Goal: Task Accomplishment & Management: Use online tool/utility

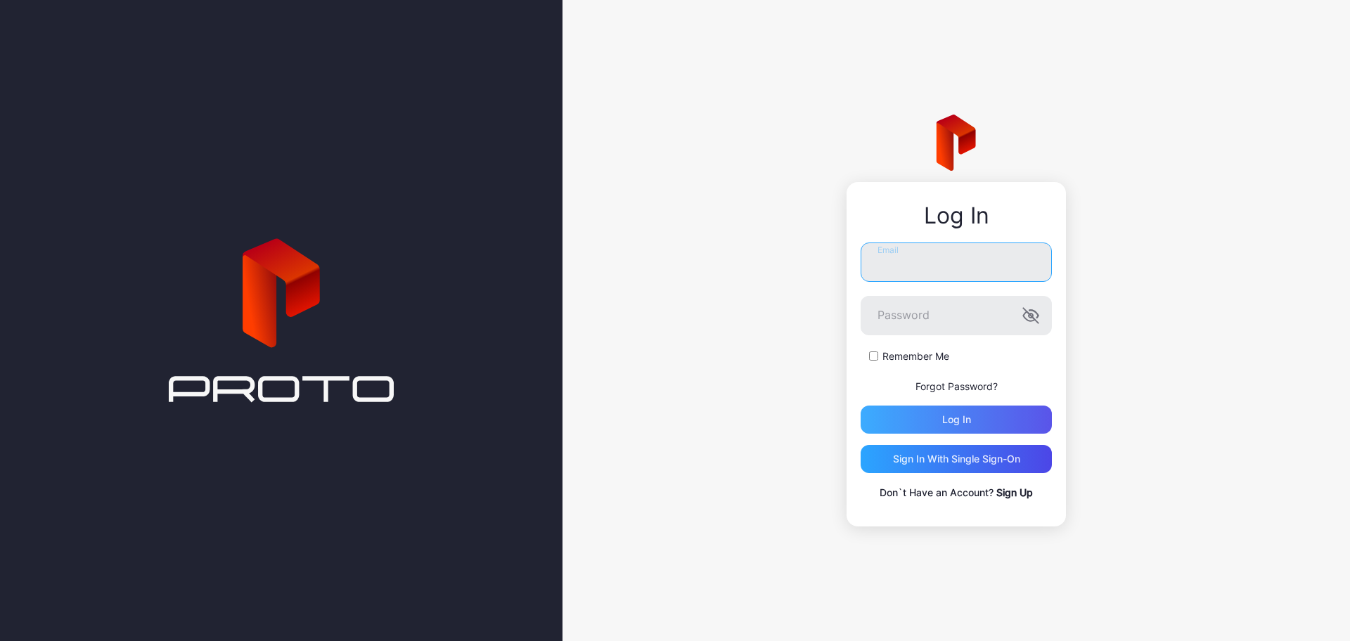
type input "**********"
click at [965, 419] on div "Log in" at bounding box center [956, 419] width 29 height 11
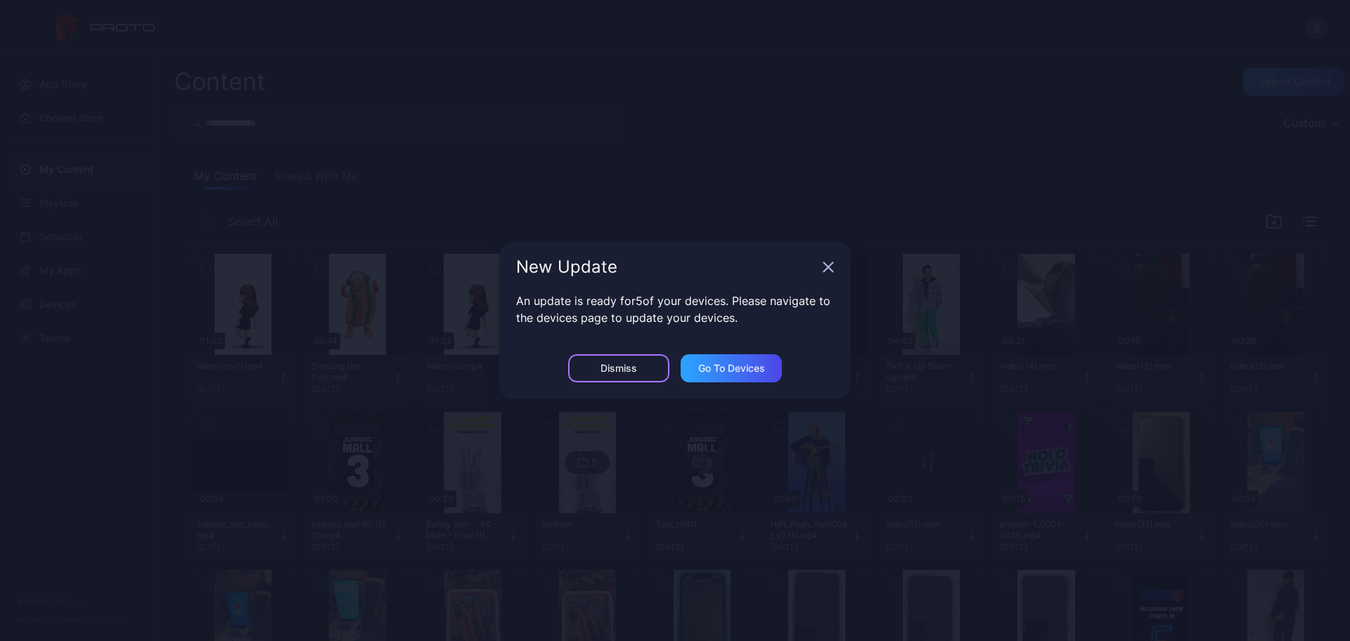
click at [649, 363] on div "Dismiss" at bounding box center [618, 368] width 101 height 28
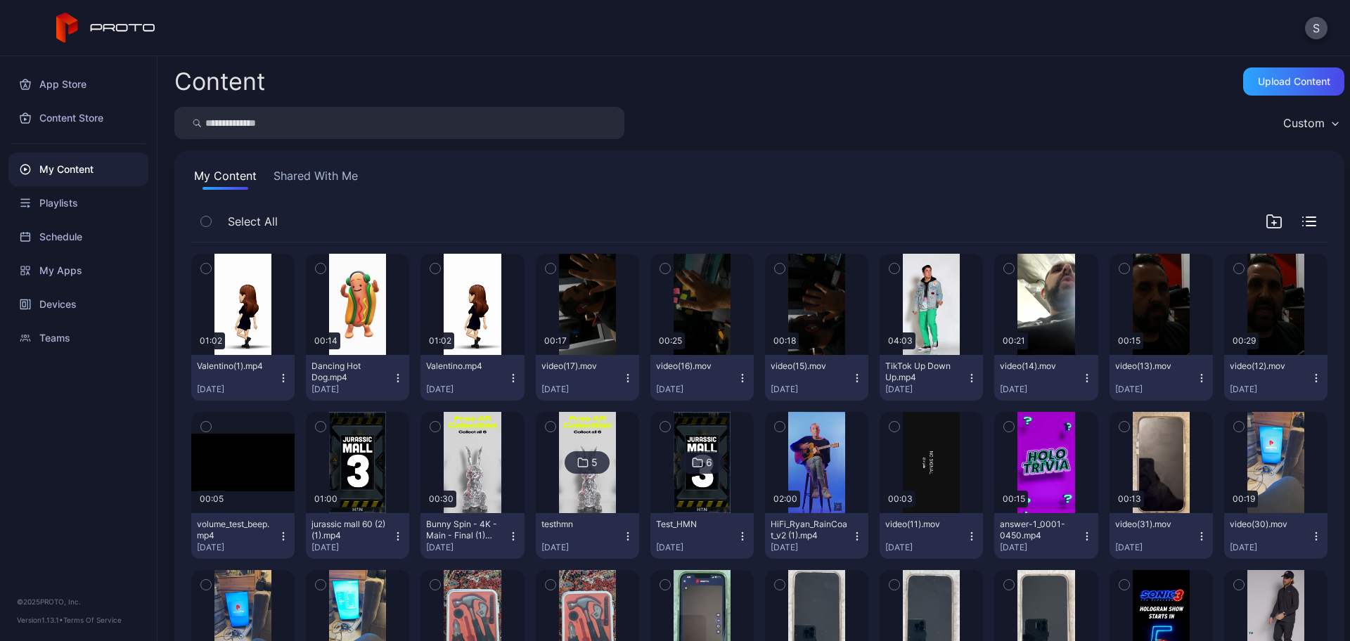
click at [345, 170] on button "Shared With Me" at bounding box center [316, 178] width 90 height 22
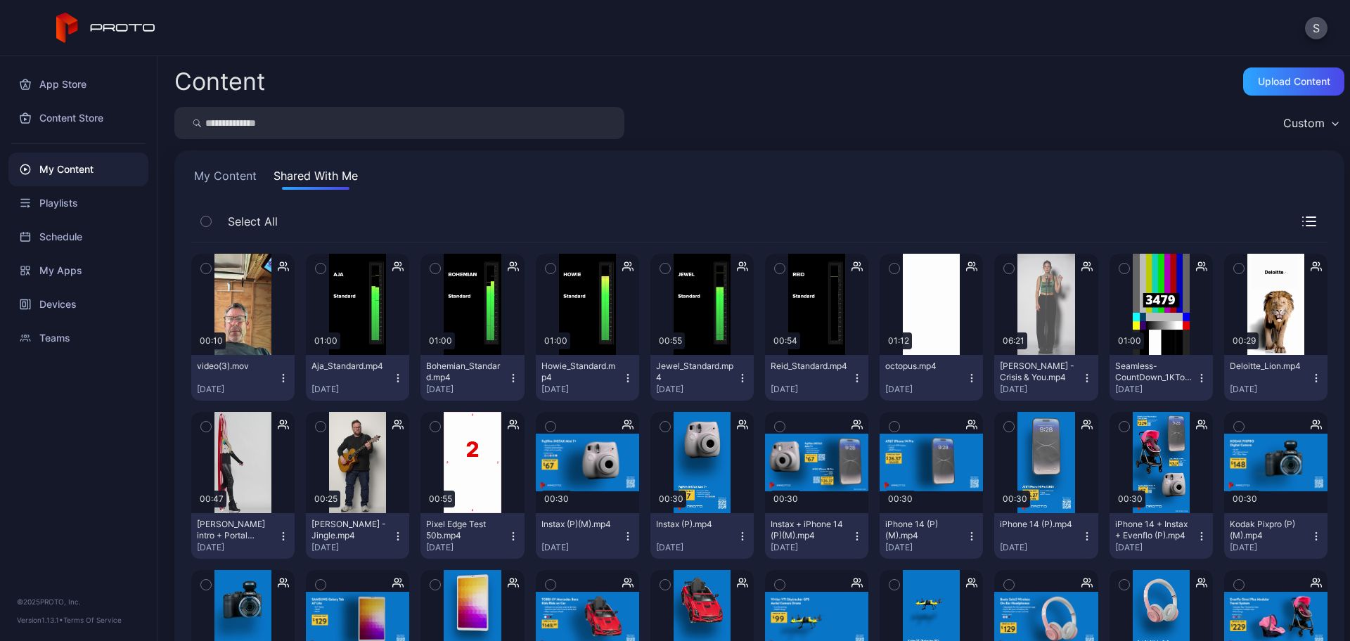
click at [326, 267] on button "button" at bounding box center [321, 269] width 30 height 30
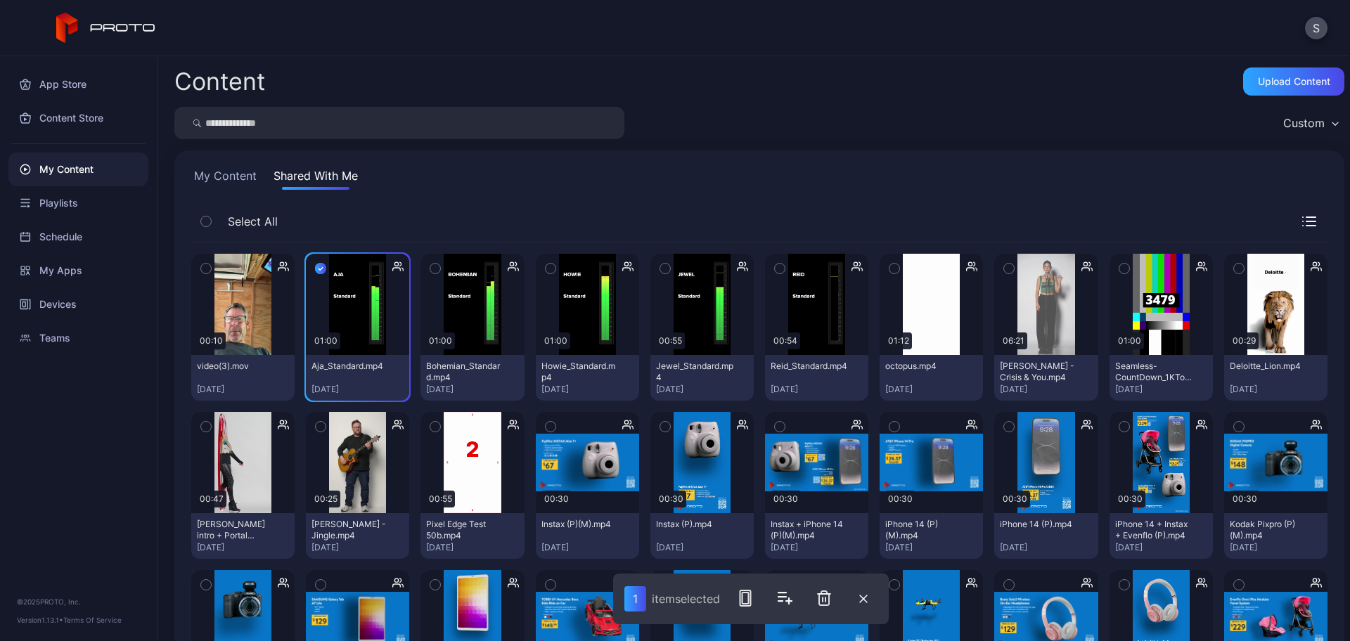
click at [438, 265] on button "button" at bounding box center [435, 269] width 30 height 30
click at [745, 597] on rect "button" at bounding box center [749, 598] width 11 height 15
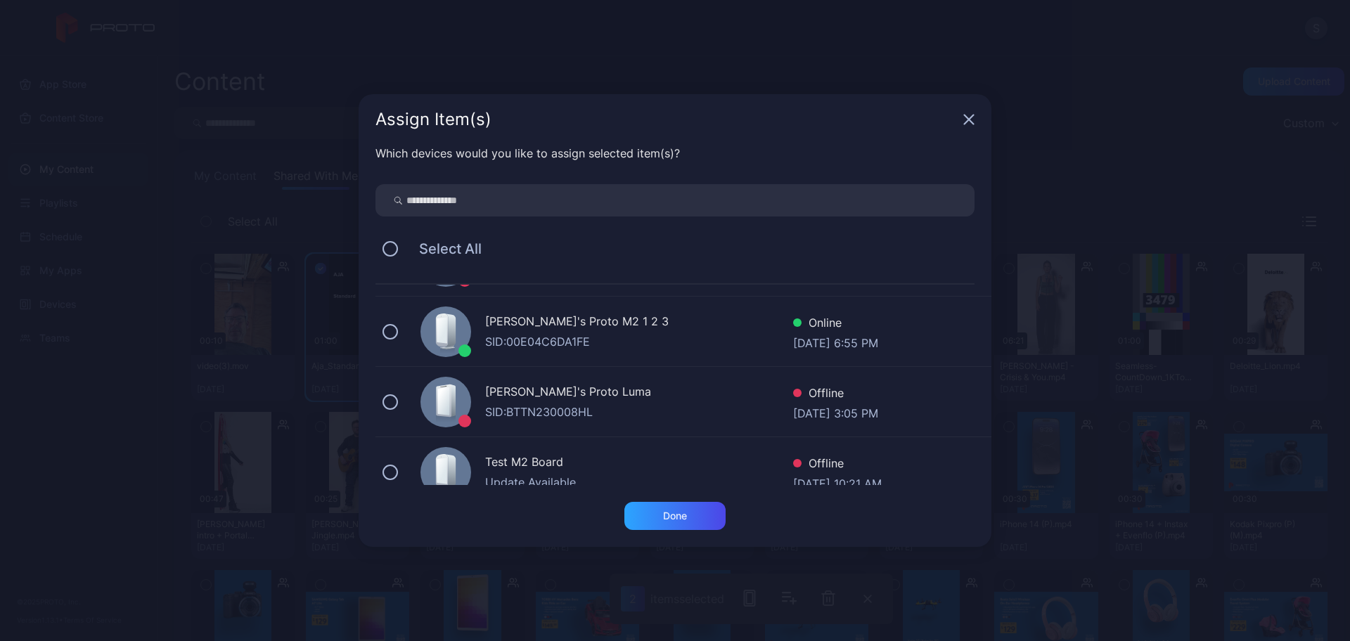
scroll to position [88, 0]
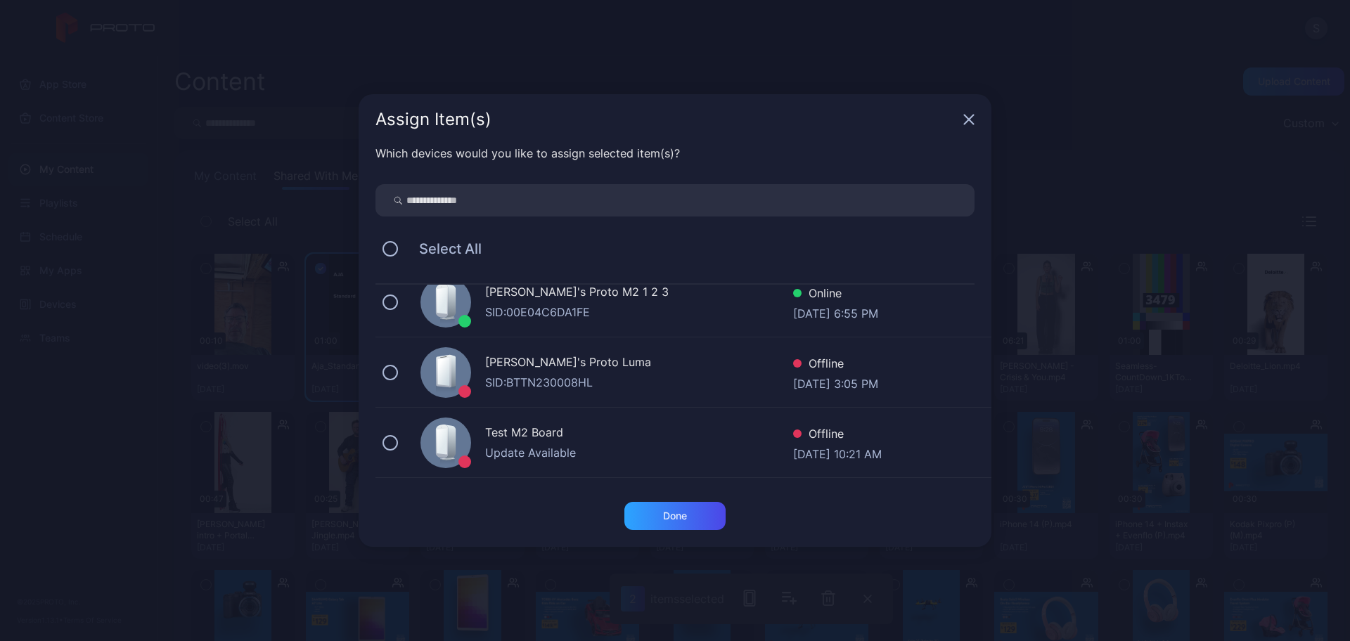
click at [532, 314] on div "SID: 00E04C6DA1FE" at bounding box center [639, 312] width 308 height 17
click at [512, 293] on div "[PERSON_NAME]'s Proto M2 1 2 3" at bounding box center [639, 293] width 308 height 20
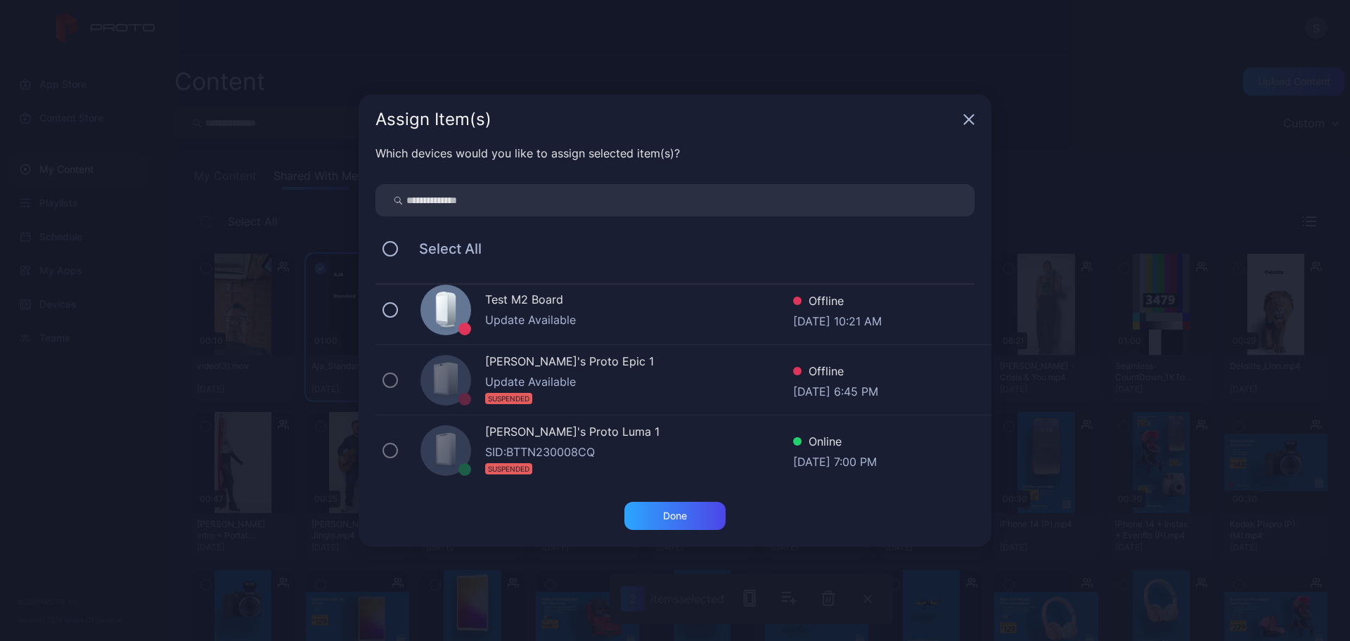
scroll to position [221, 0]
click at [971, 111] on div "Assign Item(s)" at bounding box center [675, 119] width 633 height 51
click at [688, 514] on div "Done" at bounding box center [674, 516] width 101 height 28
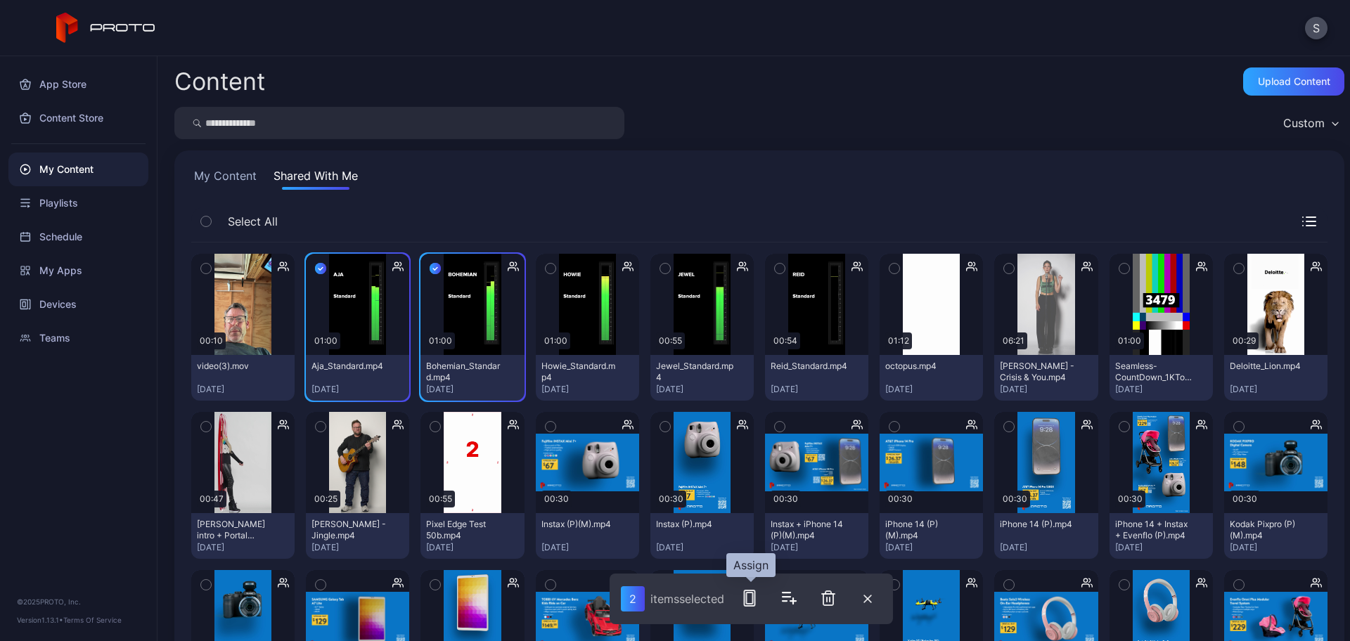
click at [747, 596] on icon "button" at bounding box center [749, 598] width 17 height 17
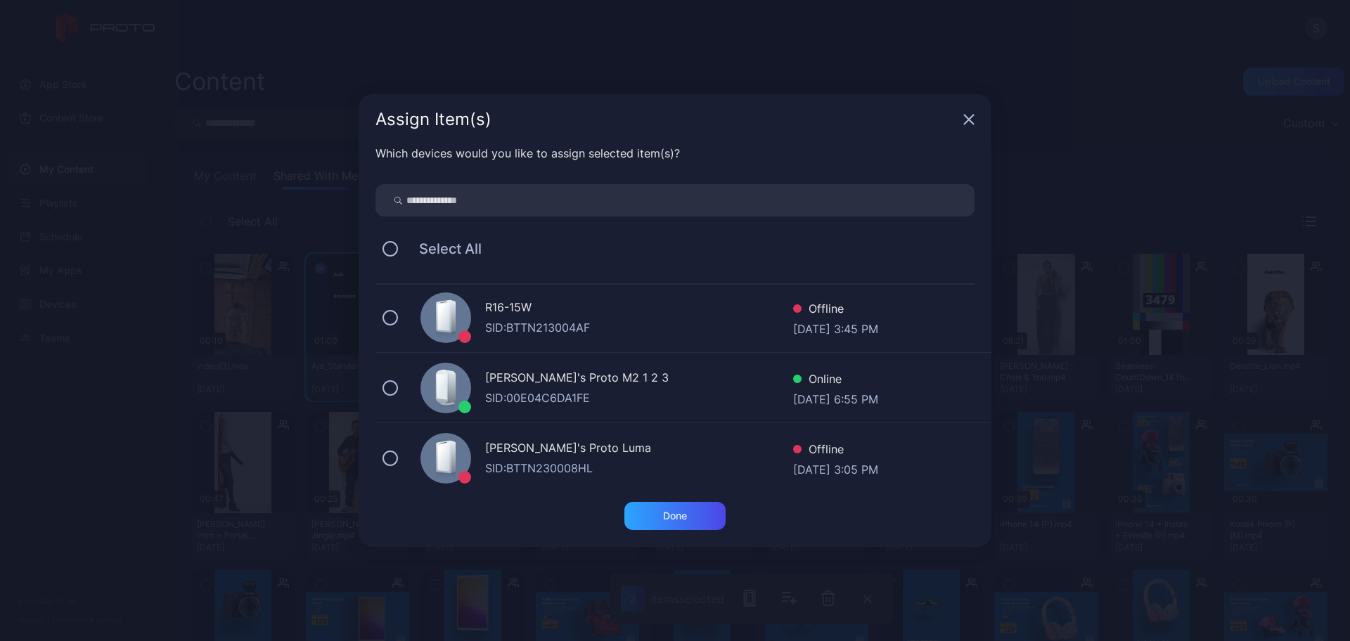
scroll to position [0, 0]
click at [401, 385] on div "Stoyan's Proto M2 1 2 3 SID: 00E04C6DA1FE Online [DATE] 6:55 PM" at bounding box center [683, 390] width 616 height 70
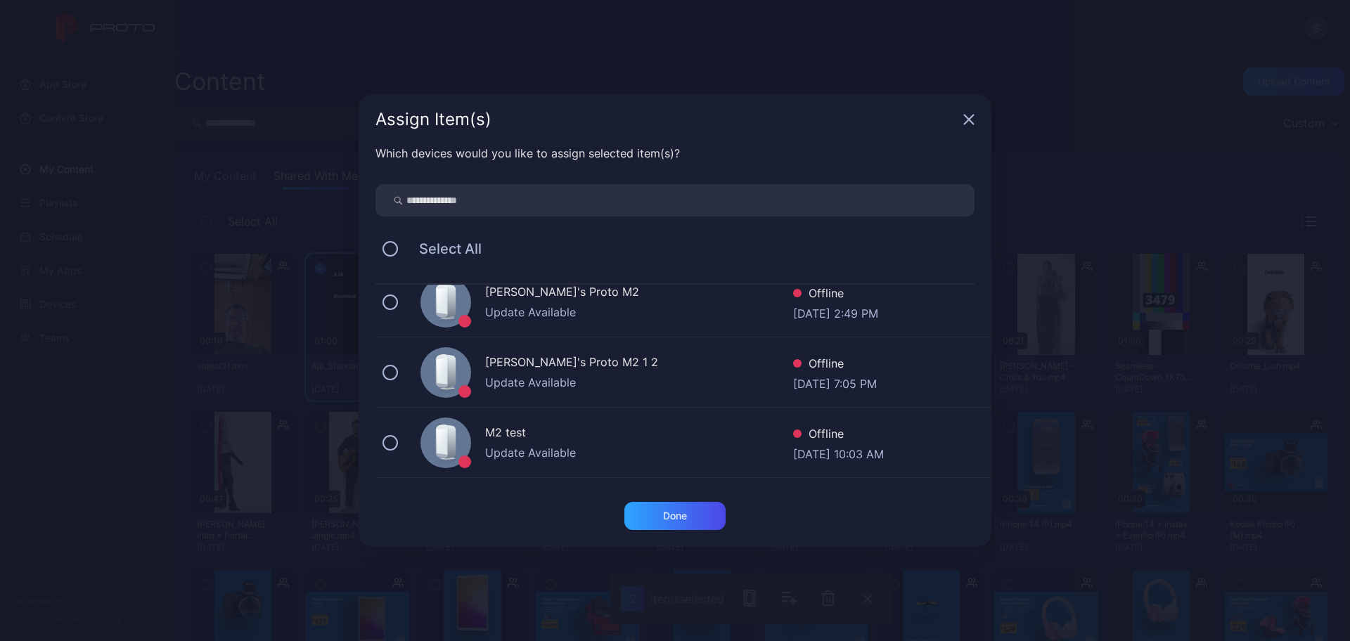
scroll to position [352, 0]
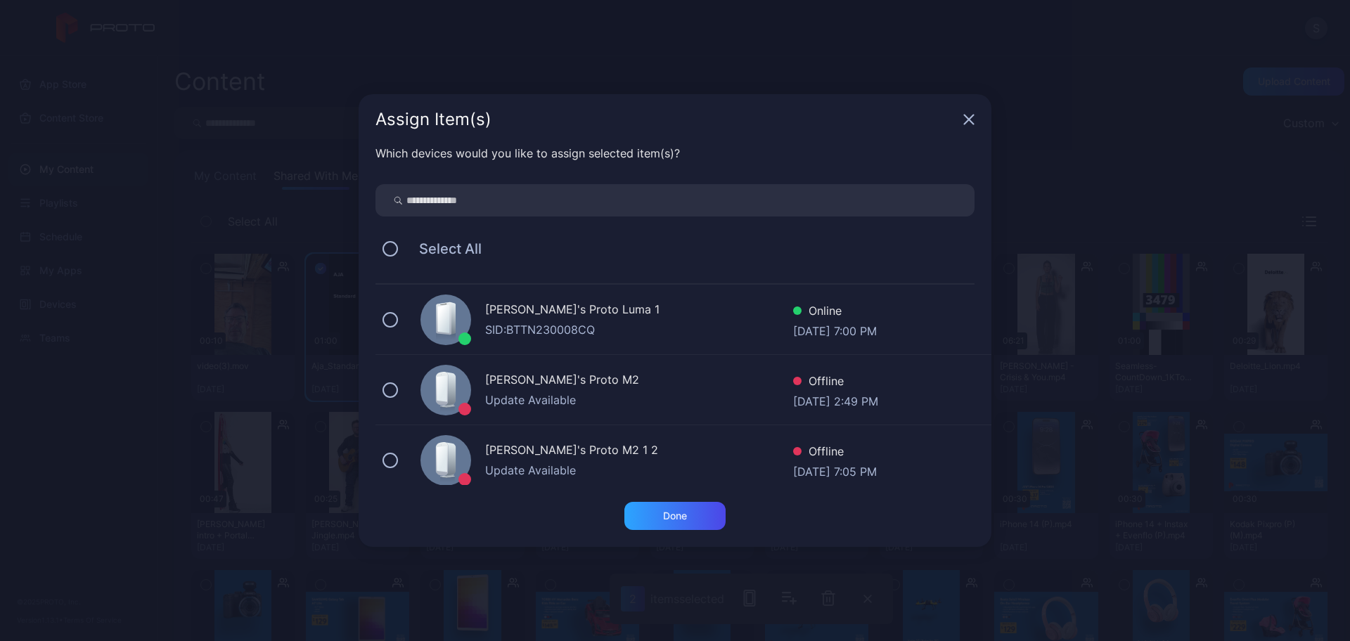
click at [404, 313] on div "[PERSON_NAME]'s Proto Luma 1 SID: BTTN230008CQ Online [DATE] 7:00 PM" at bounding box center [683, 320] width 616 height 70
click at [685, 510] on div "Done" at bounding box center [675, 515] width 24 height 11
